Goal: Transaction & Acquisition: Purchase product/service

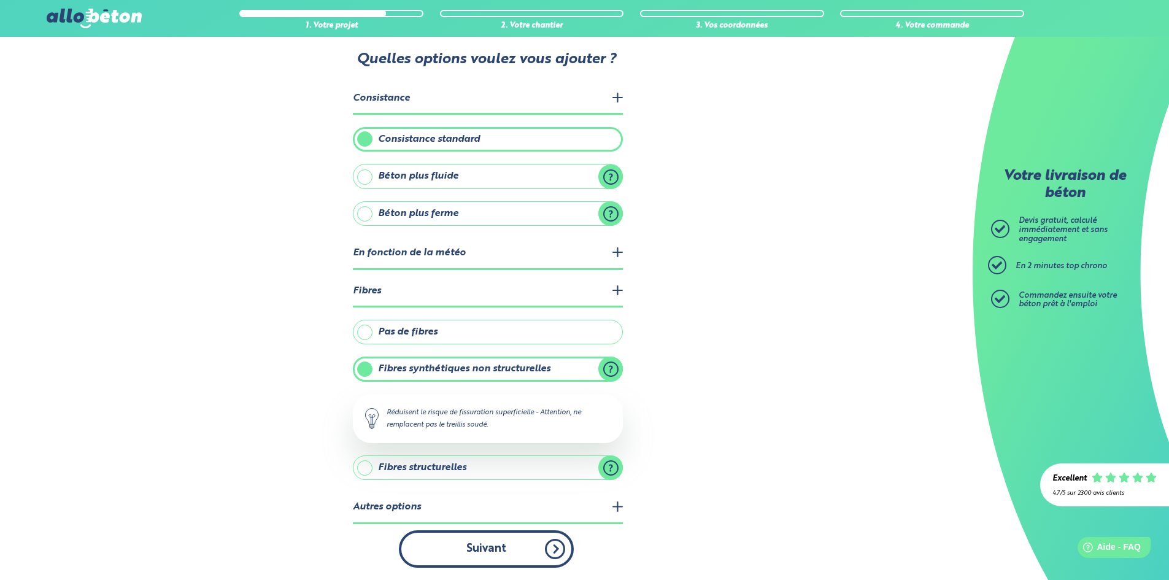
click at [503, 543] on button "Suivant" at bounding box center [486, 548] width 175 height 37
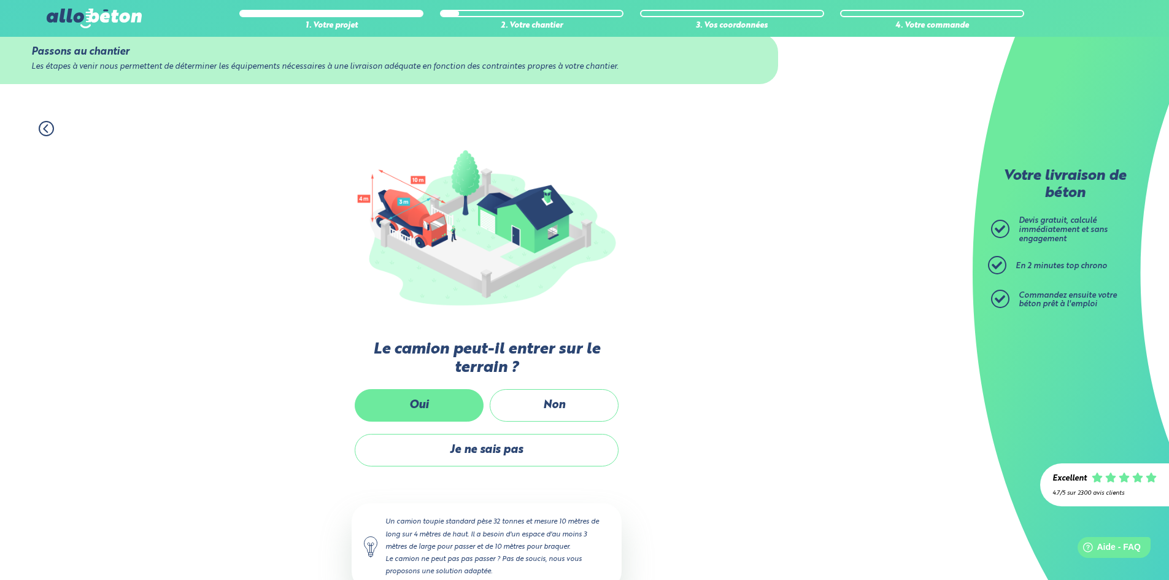
click at [446, 400] on label "Oui" at bounding box center [419, 405] width 129 height 33
click at [0, 0] on input "Oui" at bounding box center [0, 0] width 0 height 0
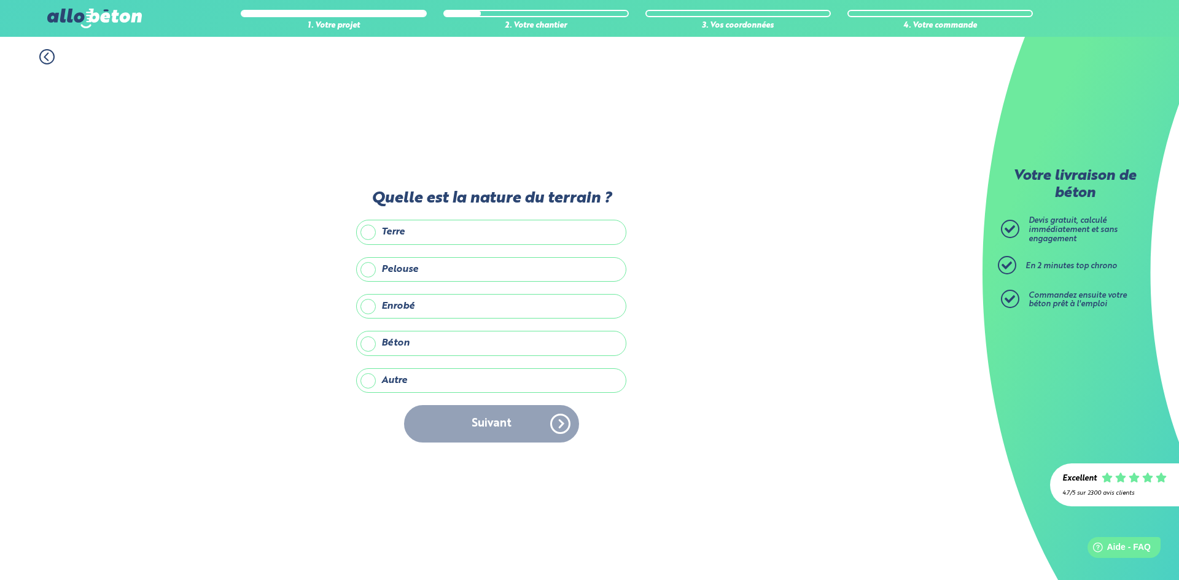
click at [379, 382] on label "Autre" at bounding box center [491, 380] width 270 height 25
click at [0, 0] on input "Autre" at bounding box center [0, 0] width 0 height 0
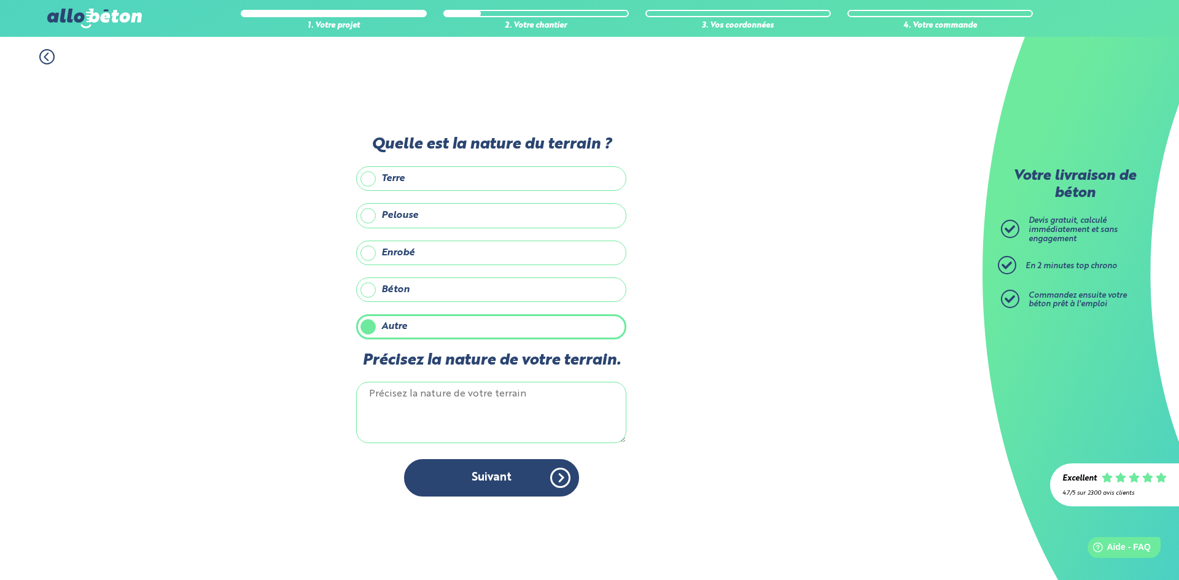
click at [402, 400] on textarea "Précisez la nature de votre terrain." at bounding box center [491, 412] width 270 height 61
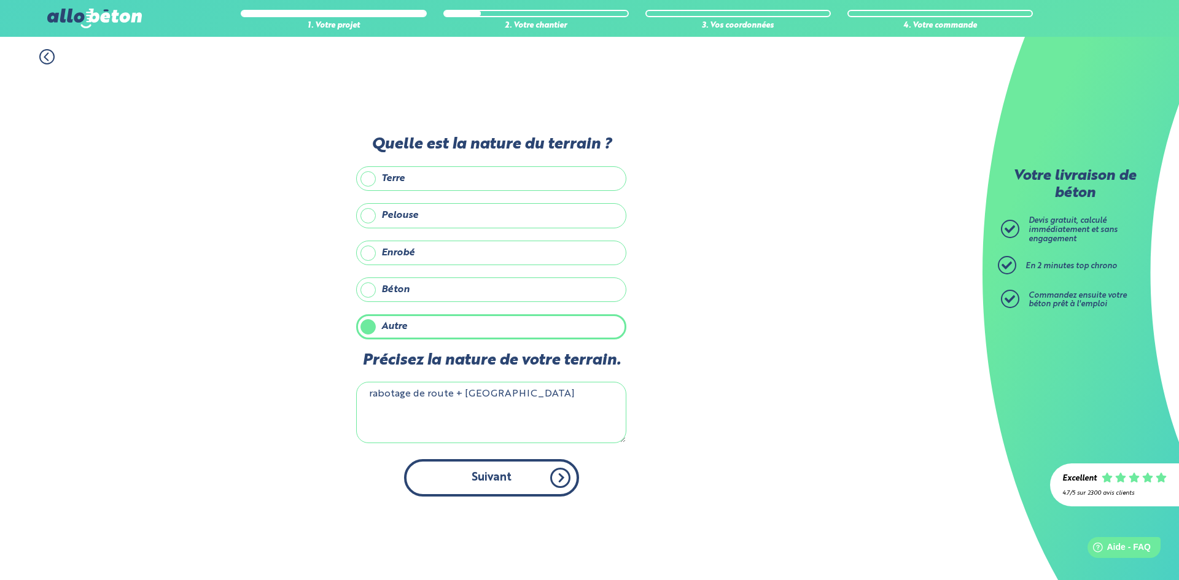
type textarea "rabotage de route + cailloux"
click at [438, 483] on button "Suivant" at bounding box center [491, 477] width 175 height 37
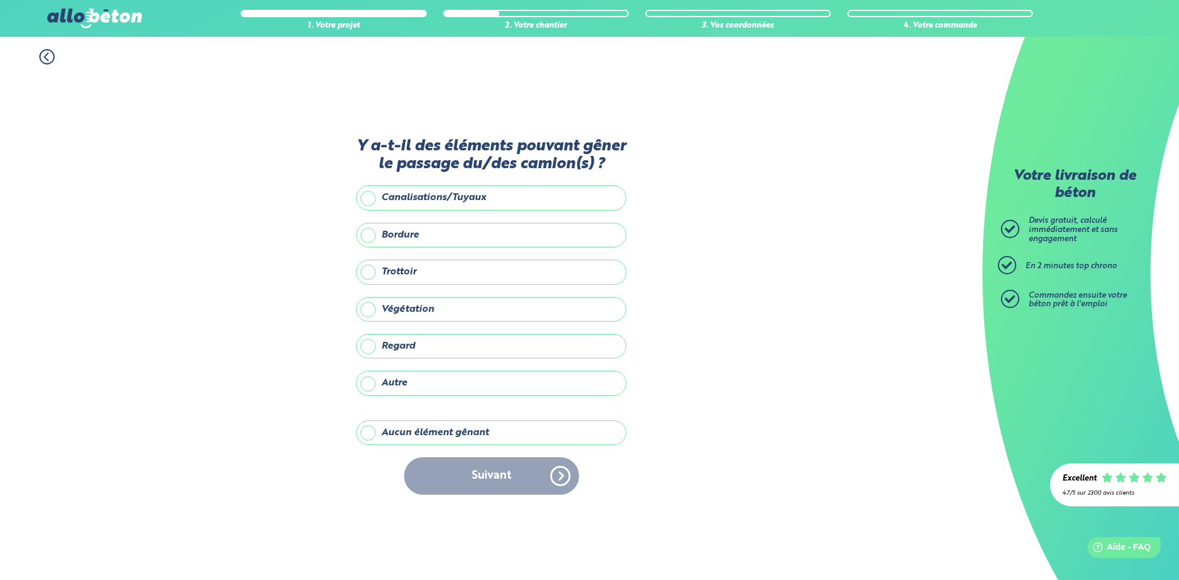
click at [396, 433] on label "Aucun élément gênant" at bounding box center [491, 433] width 270 height 25
click at [0, 0] on input "Aucun élément gênant" at bounding box center [0, 0] width 0 height 0
click at [476, 479] on button "Suivant" at bounding box center [491, 475] width 175 height 37
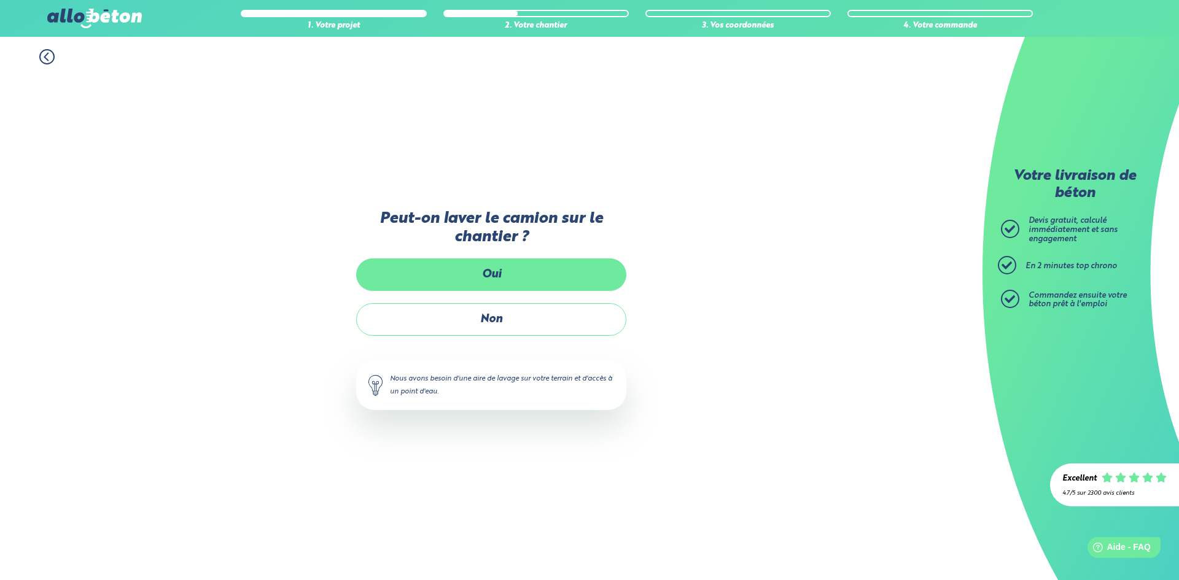
click at [498, 277] on label "Oui" at bounding box center [491, 274] width 270 height 33
click at [0, 0] on input "Oui" at bounding box center [0, 0] width 0 height 0
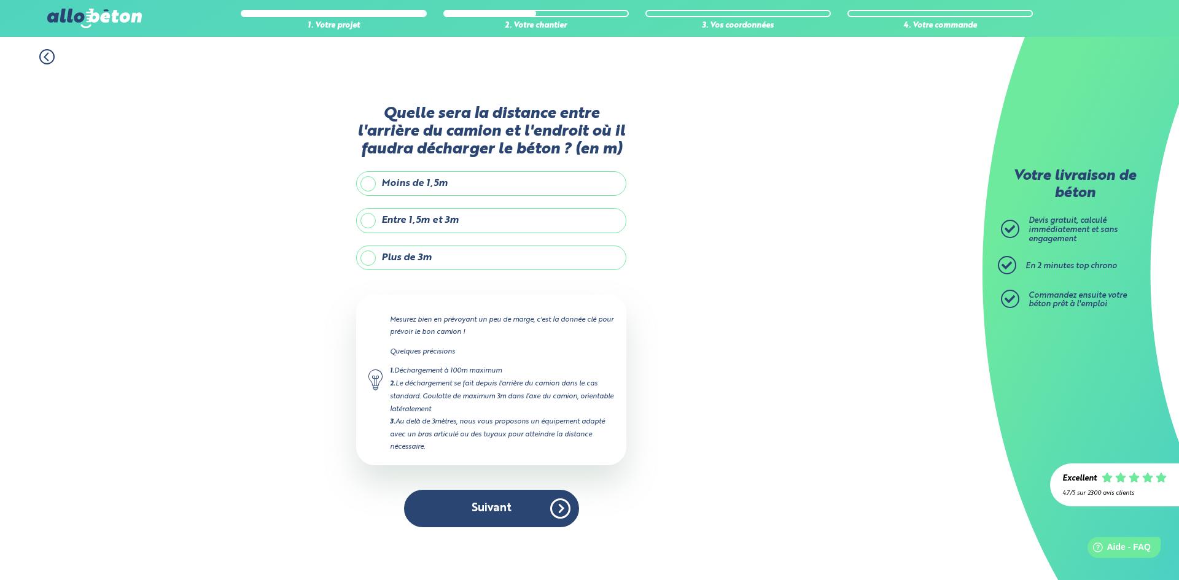
click at [429, 260] on label "Plus de 3m" at bounding box center [491, 258] width 270 height 25
click at [0, 0] on input "Plus de 3m" at bounding box center [0, 0] width 0 height 0
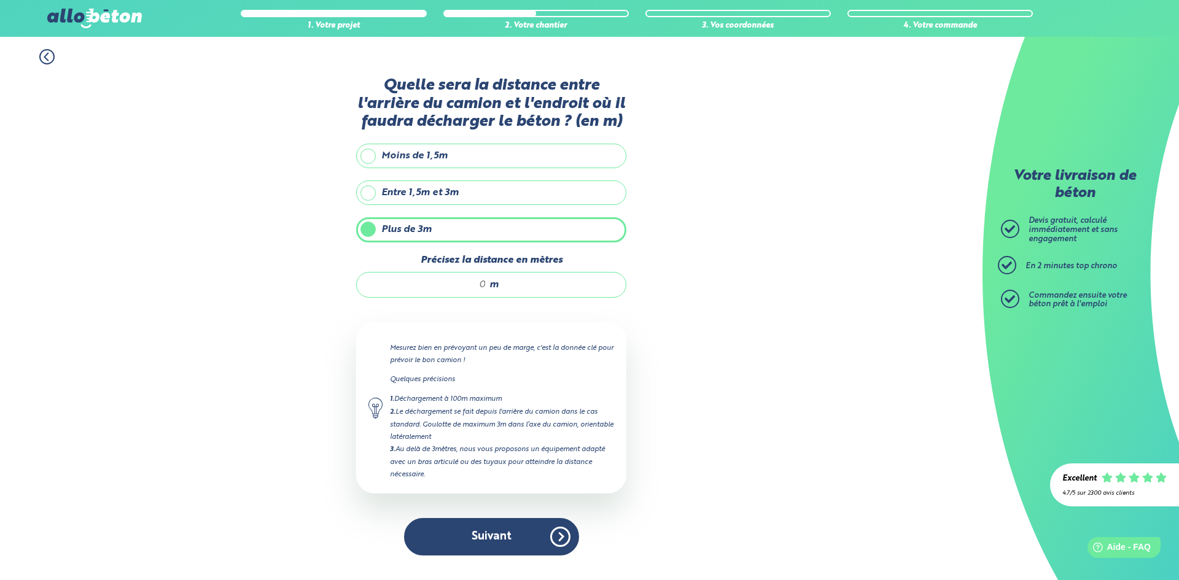
click at [483, 288] on input "Précisez la distance en mètres" at bounding box center [427, 285] width 117 height 12
type input "15"
click at [492, 537] on button "Suivant" at bounding box center [491, 536] width 175 height 37
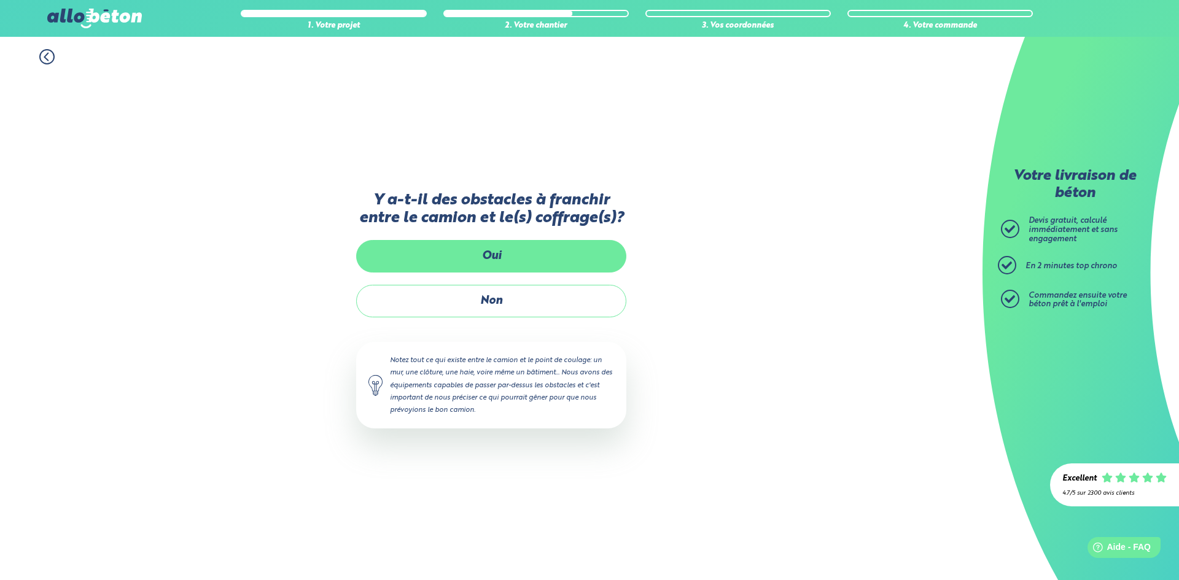
click at [508, 252] on label "Oui" at bounding box center [491, 256] width 270 height 33
click at [0, 0] on input "Oui" at bounding box center [0, 0] width 0 height 0
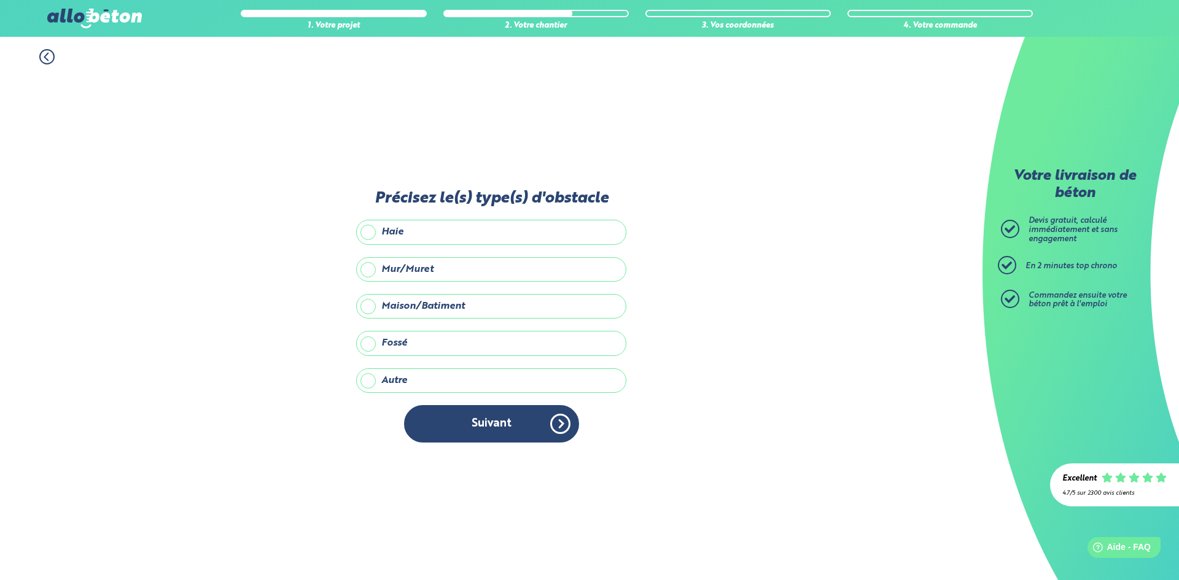
click at [401, 304] on label "Maison/Batiment" at bounding box center [491, 306] width 270 height 25
click at [0, 0] on input "Maison/Batiment" at bounding box center [0, 0] width 0 height 0
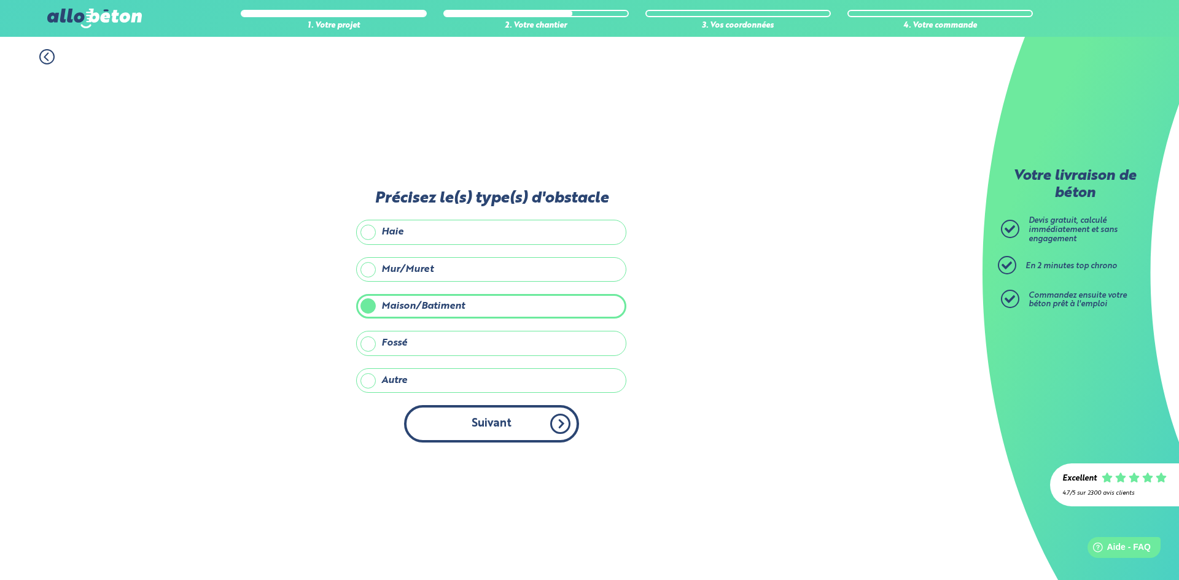
click at [457, 425] on button "Suivant" at bounding box center [491, 423] width 175 height 37
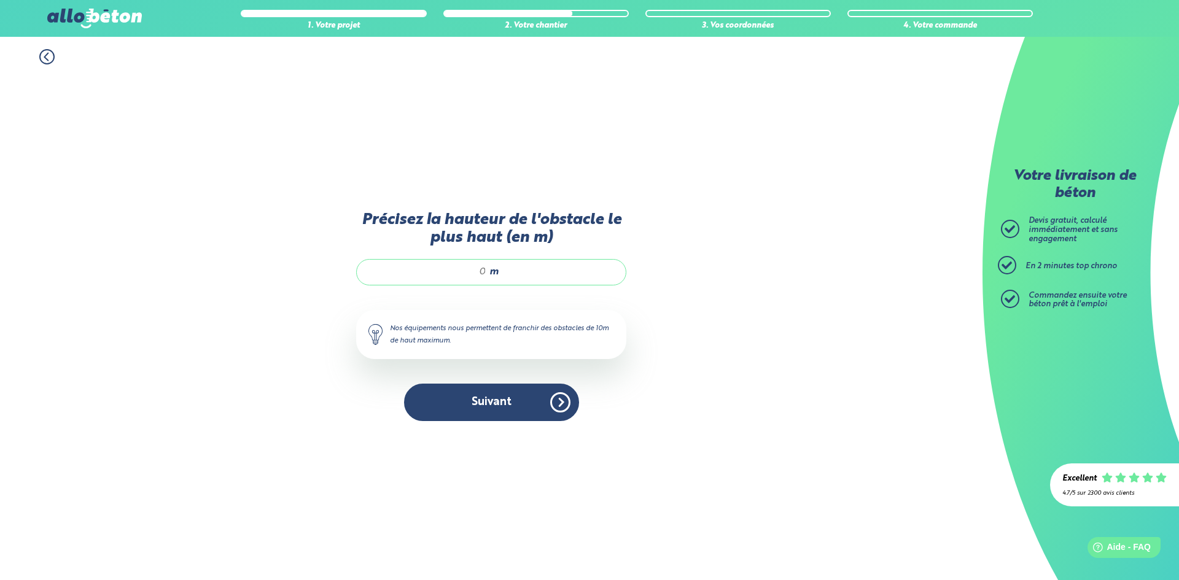
click at [479, 272] on input "Précisez la hauteur de l'obstacle le plus haut (en m)" at bounding box center [427, 272] width 117 height 12
type input "3"
click at [479, 395] on button "Suivant" at bounding box center [491, 402] width 175 height 37
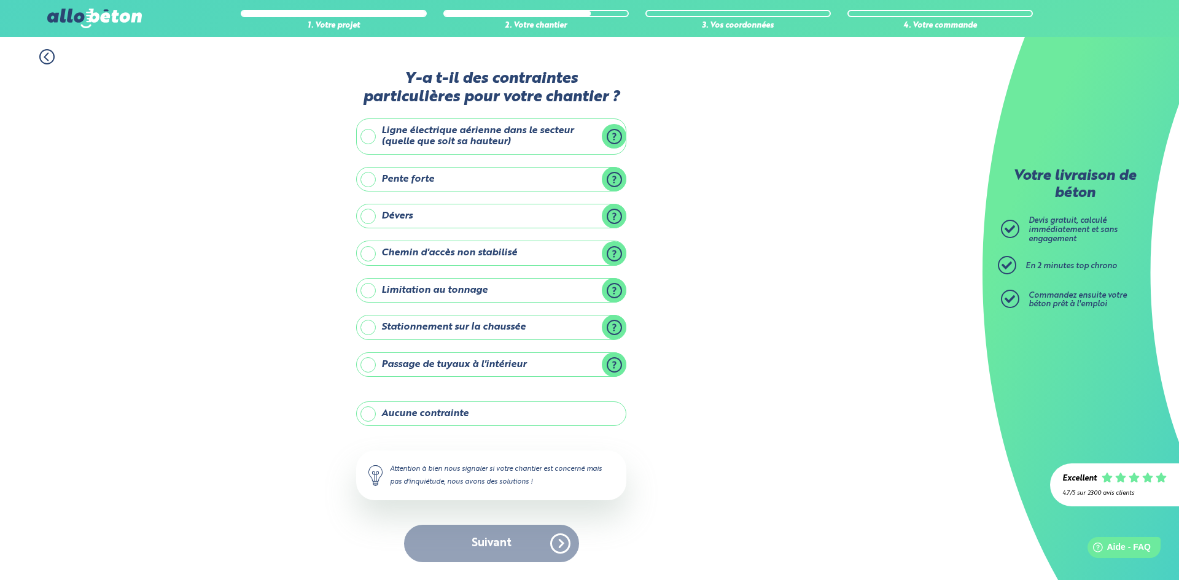
click at [405, 409] on label "Aucune contrainte" at bounding box center [491, 413] width 270 height 25
click at [0, 0] on input "Aucune contrainte" at bounding box center [0, 0] width 0 height 0
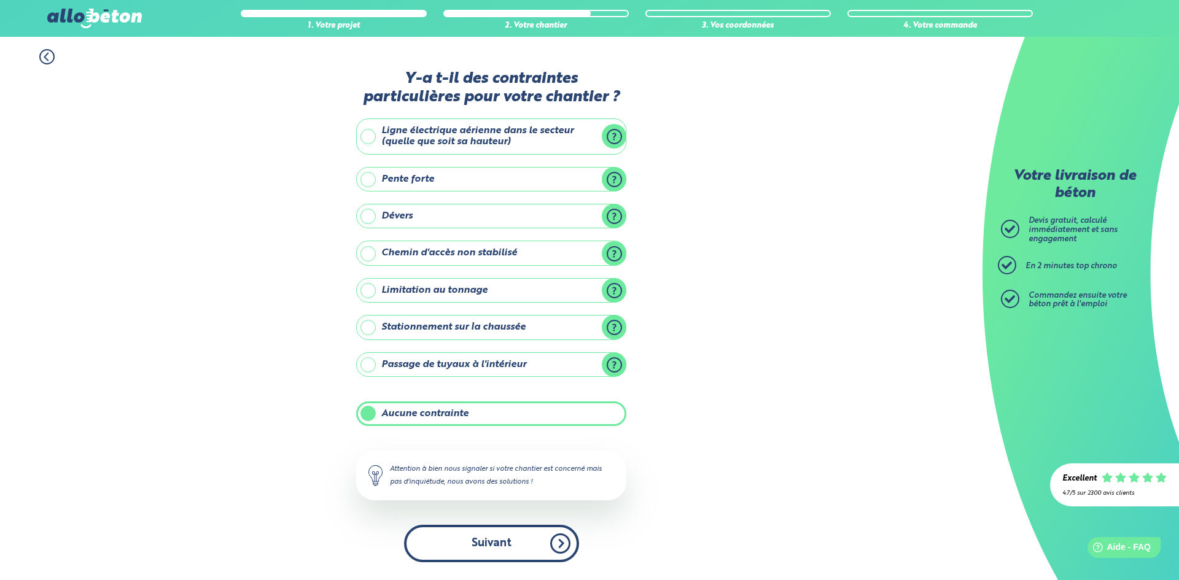
click at [465, 529] on button "Suivant" at bounding box center [491, 543] width 175 height 37
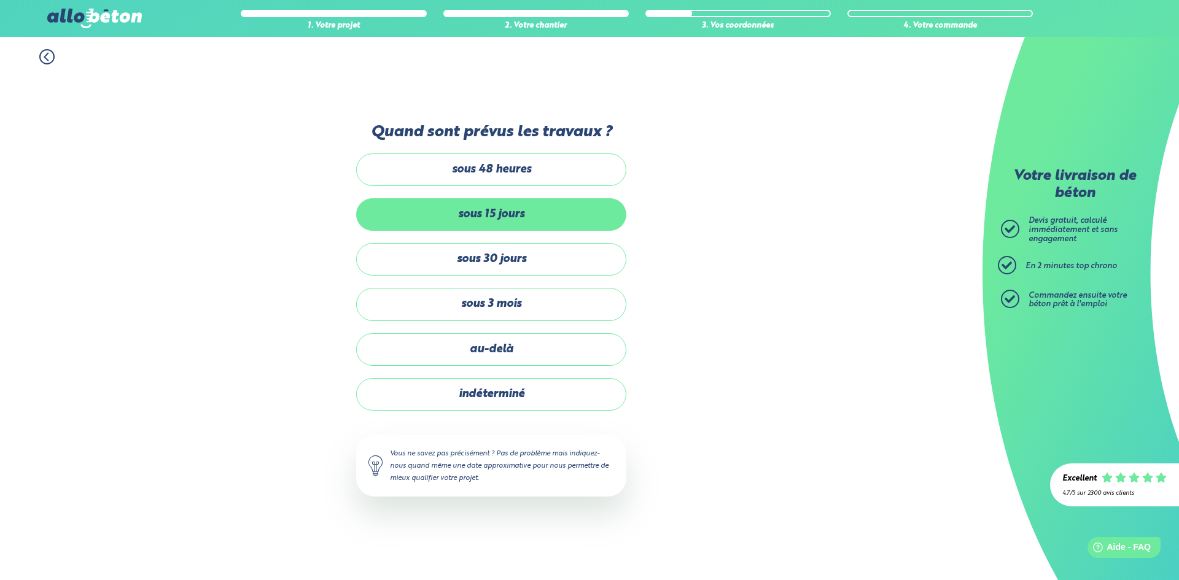
click at [467, 215] on label "sous 15 jours" at bounding box center [491, 214] width 270 height 33
click at [0, 0] on input "sous 15 jours" at bounding box center [0, 0] width 0 height 0
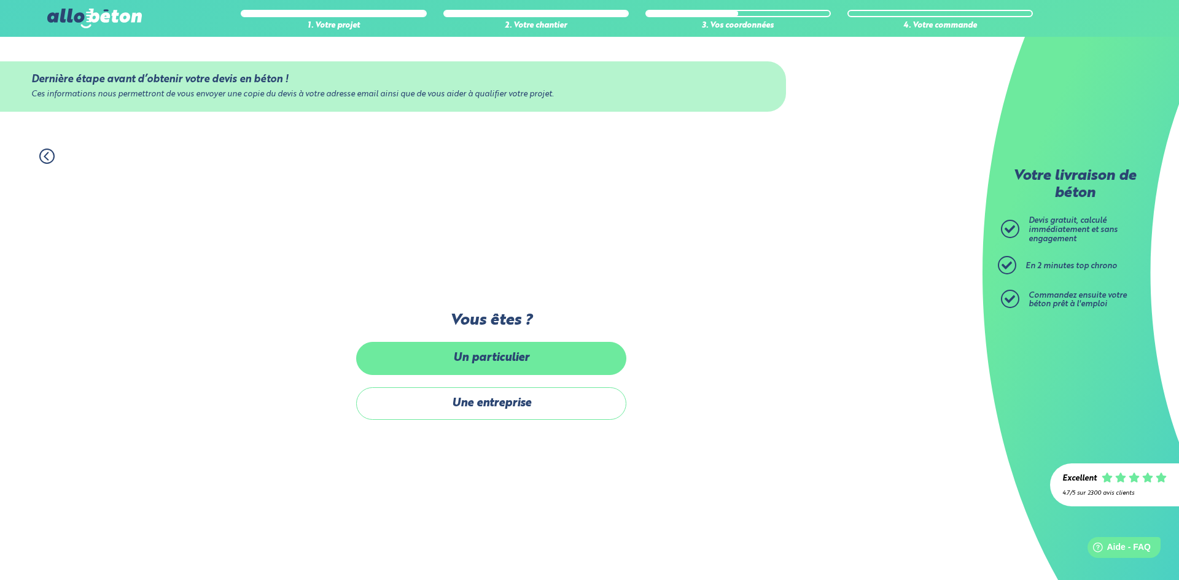
click at [511, 349] on label "Un particulier" at bounding box center [491, 358] width 270 height 33
click at [0, 0] on input "Un particulier" at bounding box center [0, 0] width 0 height 0
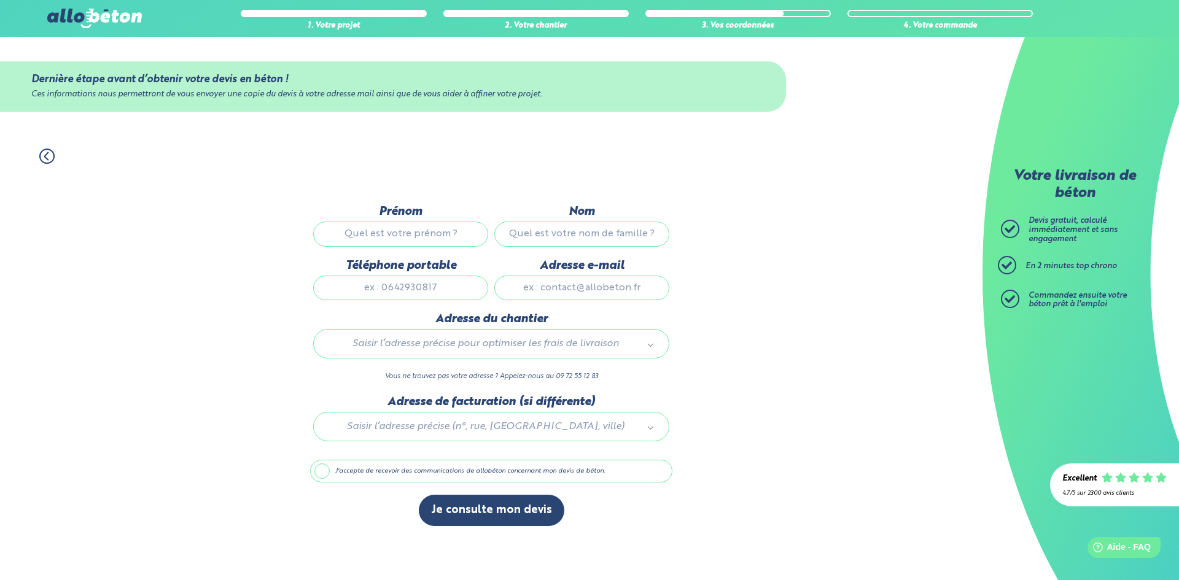
click at [399, 228] on input "Prénom" at bounding box center [400, 234] width 175 height 25
type input "mehdi"
type input "soyah"
type input "0633352383"
type input "soyahmehdi@gmail.com"
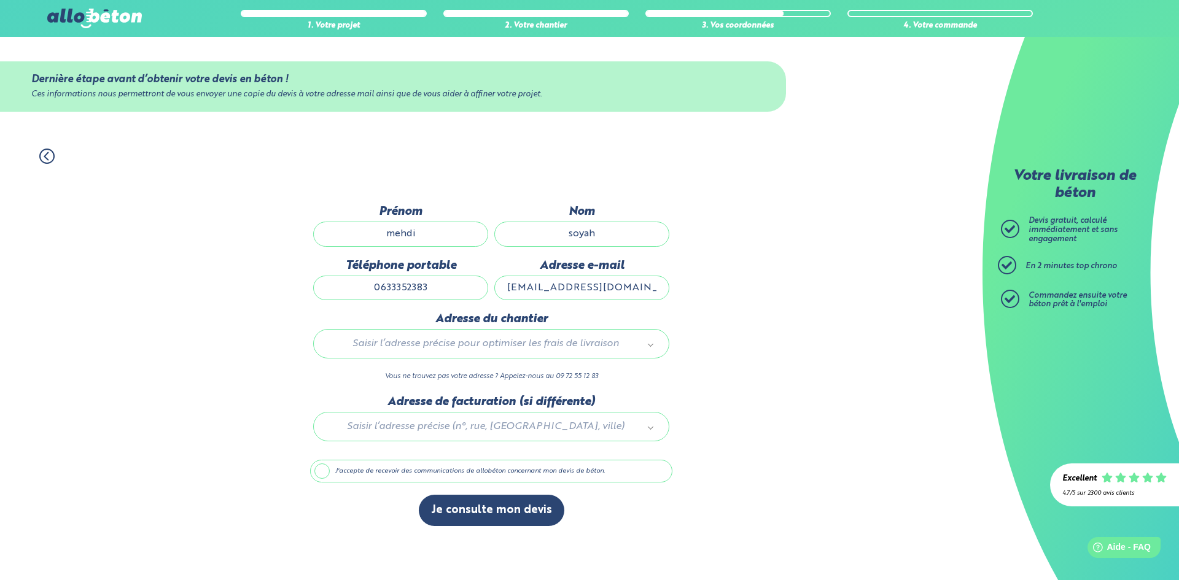
type input "1 rue marcoux"
click at [363, 463] on label "J'accepte de recevoir des communications de allobéton concernant mon devis de b…" at bounding box center [491, 471] width 362 height 23
click at [0, 0] on input "J'accepte de recevoir des communications de allobéton concernant mon devis de b…" at bounding box center [0, 0] width 0 height 0
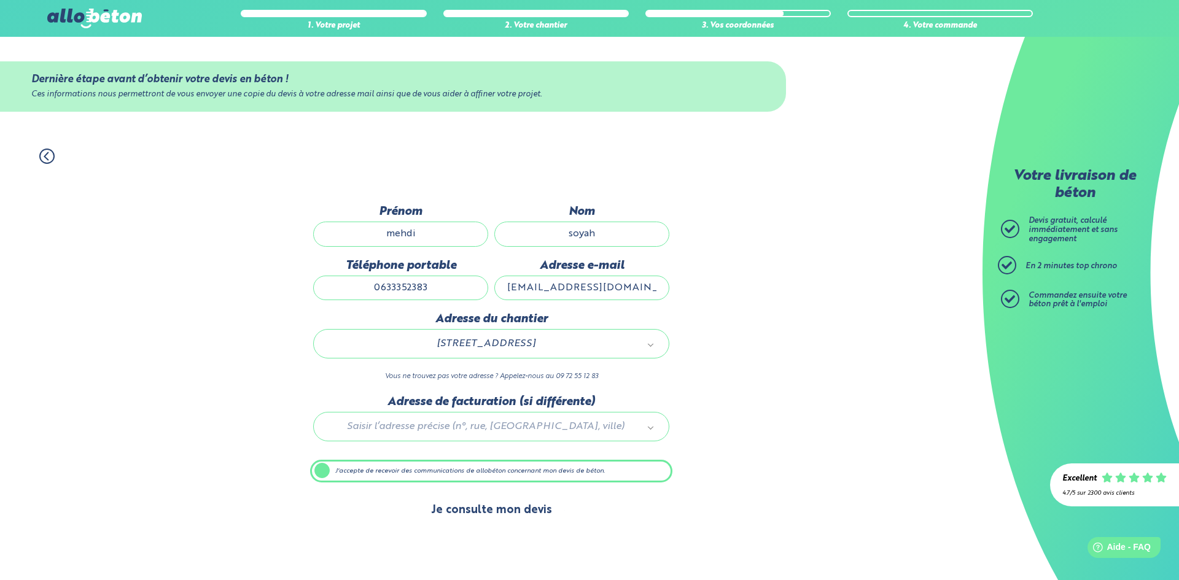
click at [488, 510] on button "Je consulte mon devis" at bounding box center [491, 510] width 145 height 31
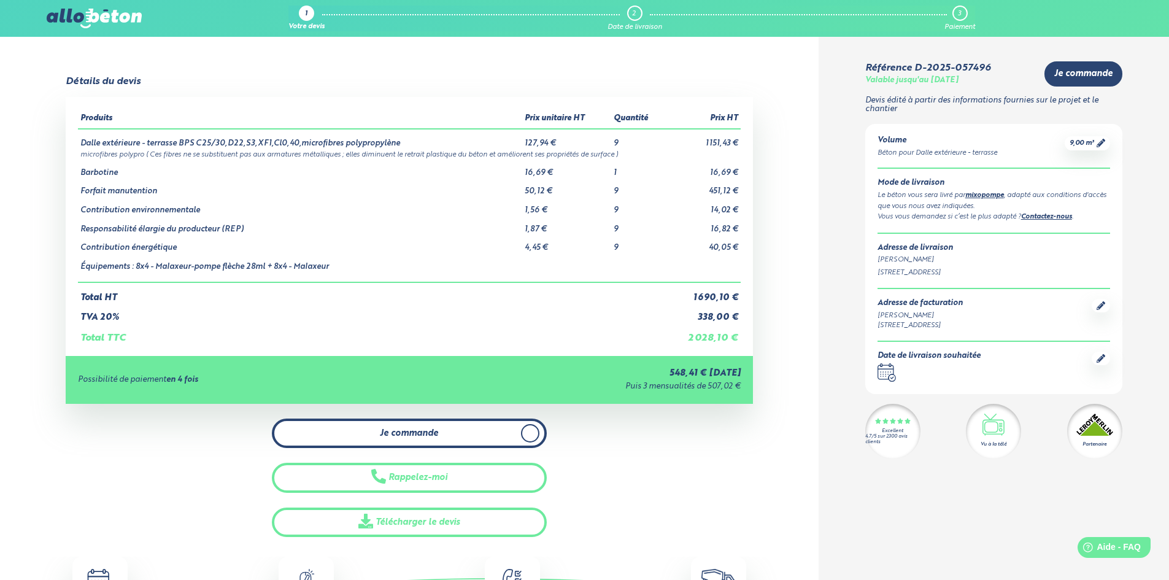
click at [456, 440] on link "Je commande" at bounding box center [409, 434] width 275 height 30
click at [492, 442] on link "Je commande" at bounding box center [409, 434] width 275 height 30
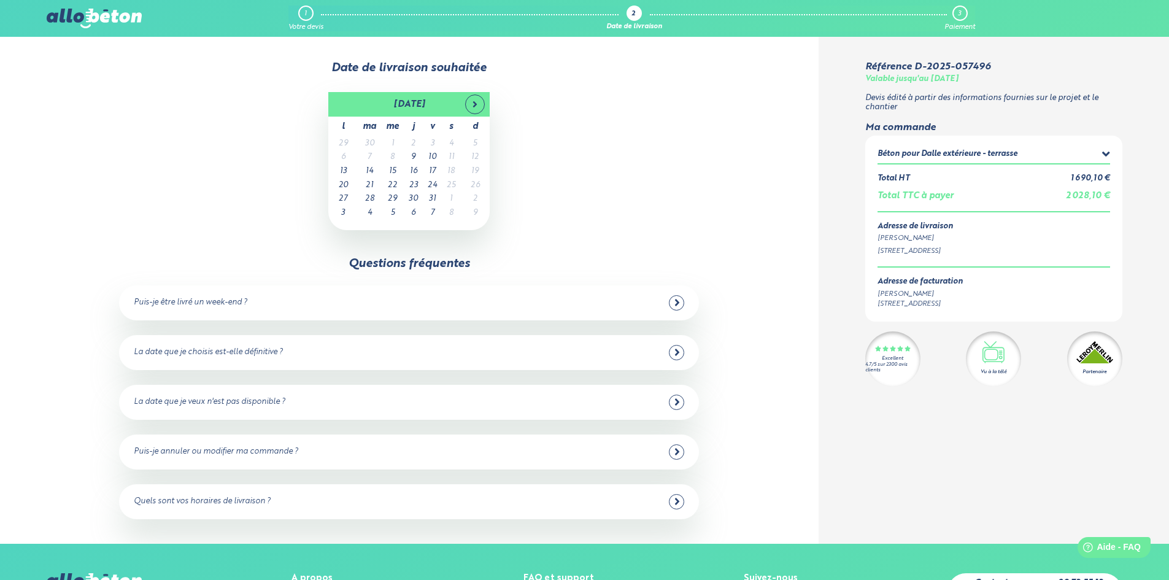
click at [452, 173] on td "18" at bounding box center [451, 172] width 18 height 14
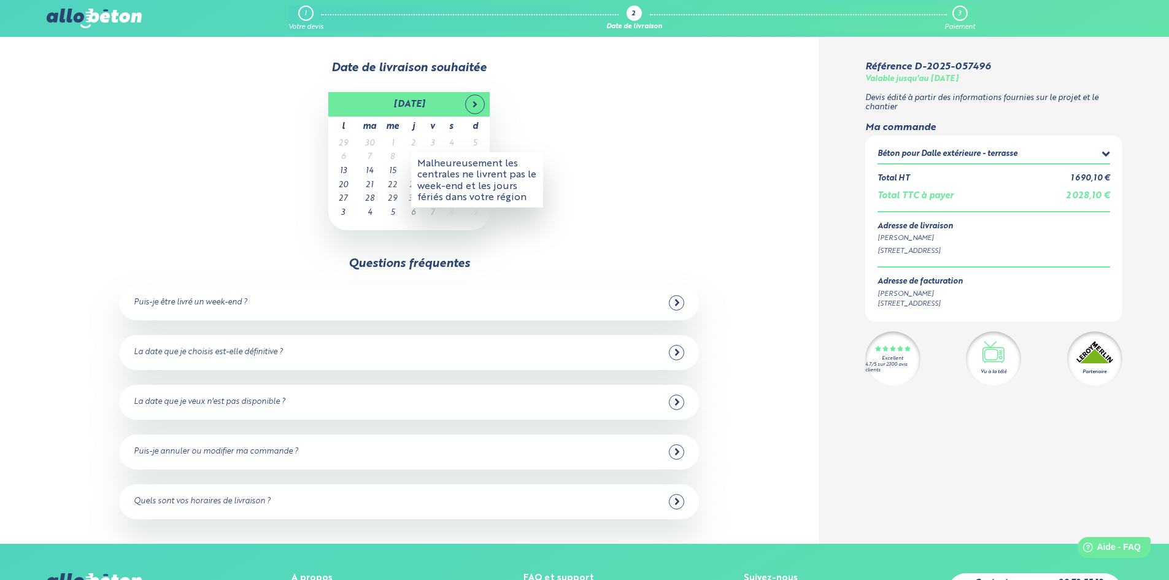
click at [465, 300] on div "Puis-je être livré un week-end ?" at bounding box center [409, 302] width 551 height 15
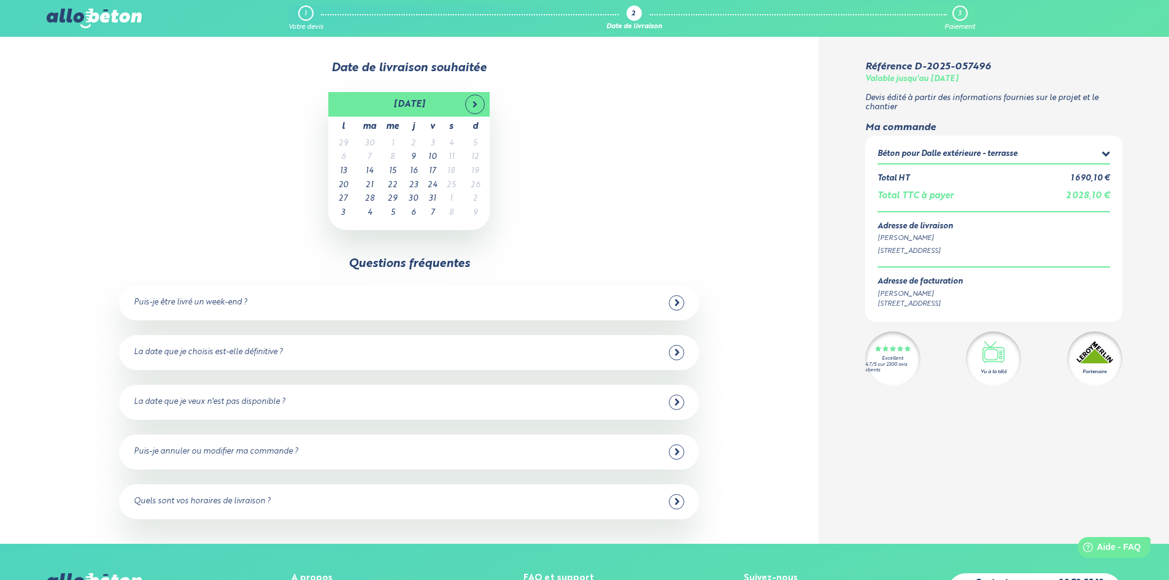
click at [368, 304] on div "Puis-je être livré un week-end ?" at bounding box center [409, 302] width 551 height 15
